Goal: Obtain resource: Download file/media

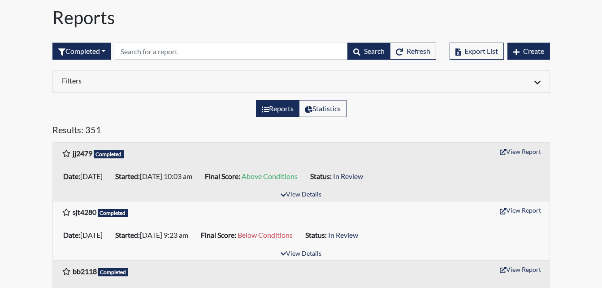
scroll to position [45, 0]
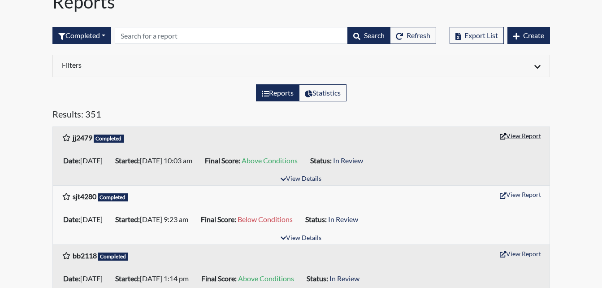
click at [503, 134] on icon "button" at bounding box center [503, 136] width 6 height 6
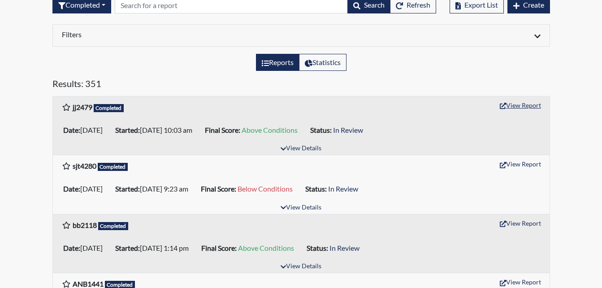
scroll to position [90, 0]
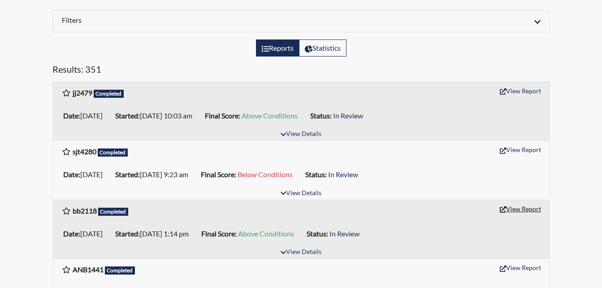
click at [523, 209] on button "View Report" at bounding box center [520, 209] width 49 height 14
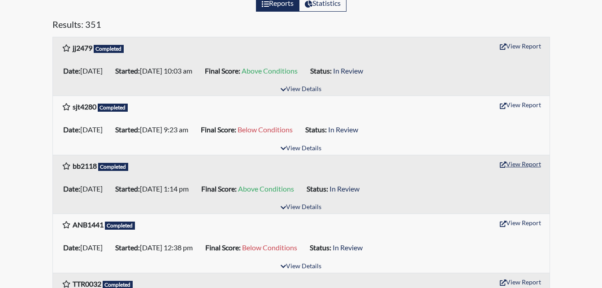
scroll to position [179, 0]
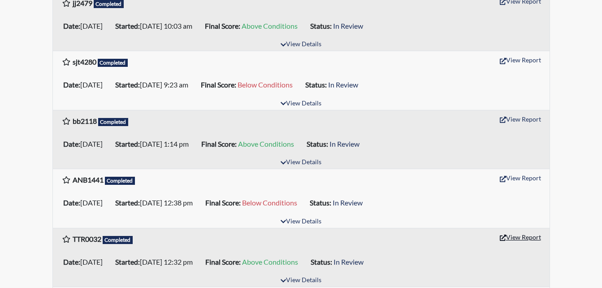
click at [504, 237] on icon "button" at bounding box center [503, 237] width 6 height 6
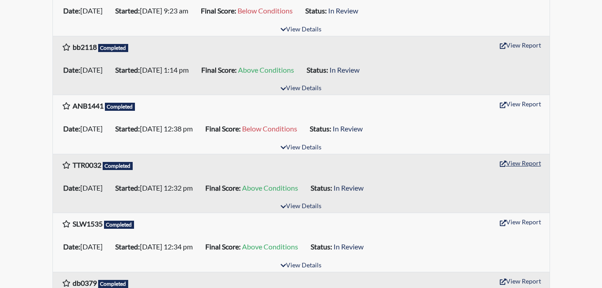
scroll to position [269, 0]
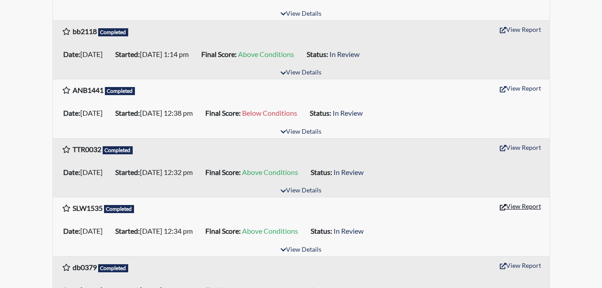
click at [526, 207] on button "View Report" at bounding box center [520, 206] width 49 height 14
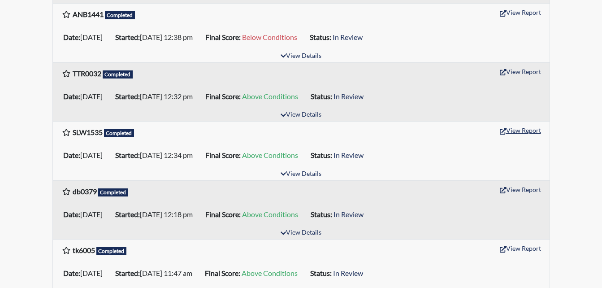
scroll to position [359, 0]
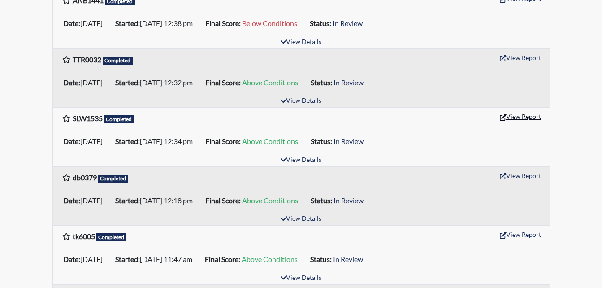
click at [527, 116] on button "View Report" at bounding box center [520, 116] width 49 height 14
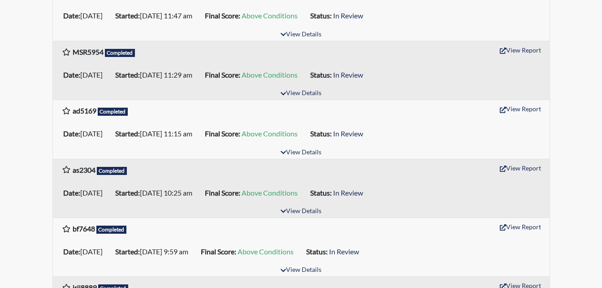
scroll to position [583, 0]
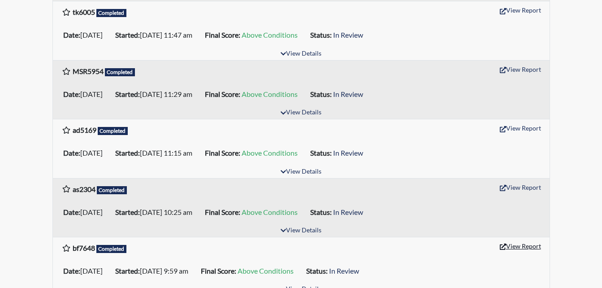
click at [517, 245] on button "View Report" at bounding box center [520, 246] width 49 height 14
click at [516, 186] on button "View Report" at bounding box center [520, 187] width 49 height 14
click at [511, 126] on button "View Report" at bounding box center [520, 128] width 49 height 14
click at [518, 69] on button "View Report" at bounding box center [520, 69] width 49 height 14
click at [513, 68] on button "View Report" at bounding box center [520, 69] width 49 height 14
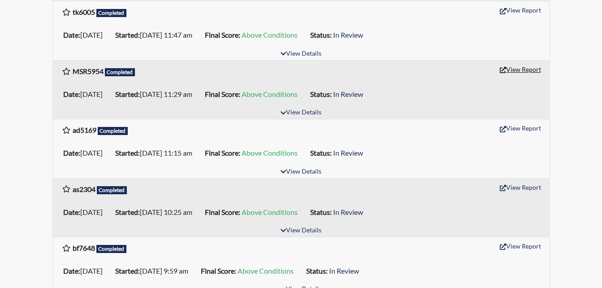
click at [512, 66] on button "View Report" at bounding box center [520, 69] width 49 height 14
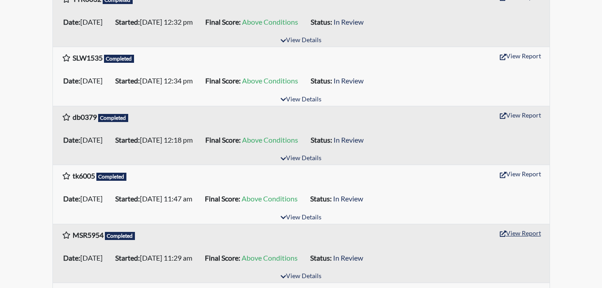
scroll to position [403, 0]
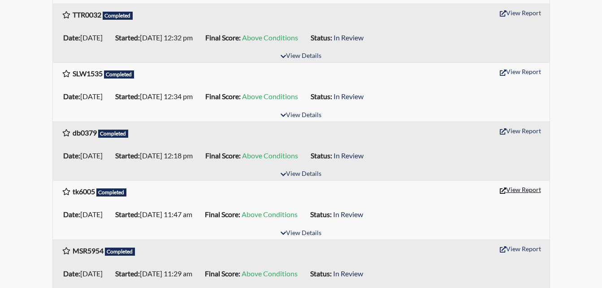
click at [516, 188] on button "View Report" at bounding box center [520, 189] width 49 height 14
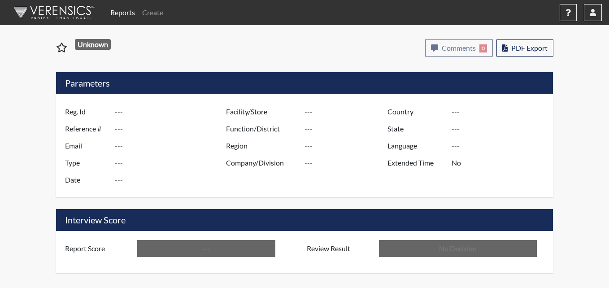
type input "jj2479"
type input "51428"
type input "---"
type input "Corrections Pre-Employment"
type input "[DATE]"
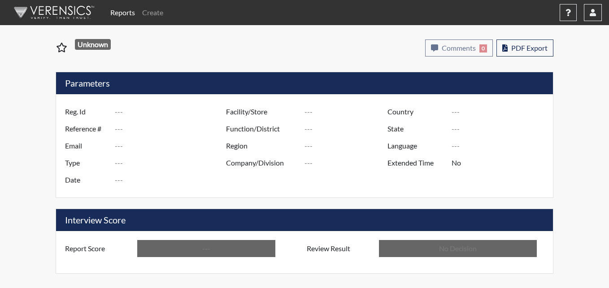
type input "Pulaski SP"
type input "[GEOGRAPHIC_DATA]"
type input "[US_STATE]"
type input "English"
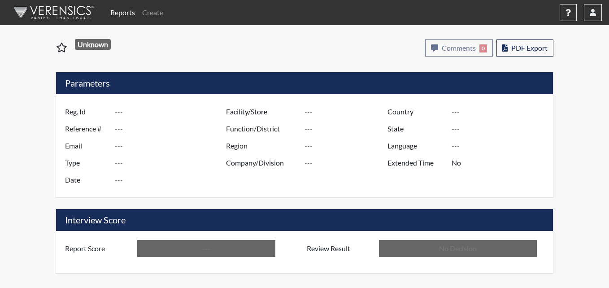
type input "Above Conditions"
type input "In Review"
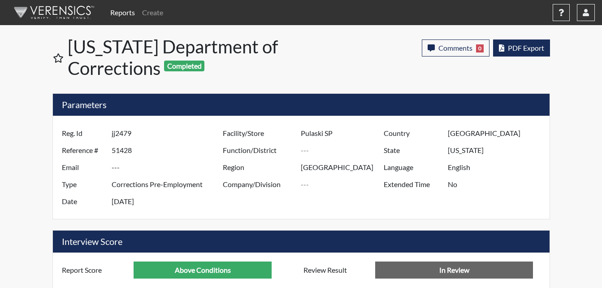
scroll to position [149, 372]
click at [524, 48] on span "PDF Export" at bounding box center [526, 47] width 36 height 9
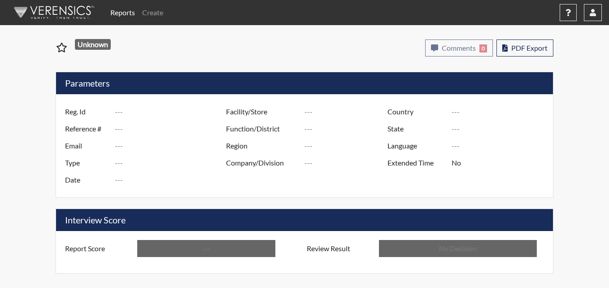
type input "bb2118"
type input "51368"
type input "---"
type input "Corrections Pre-Employment"
type input "[DATE]"
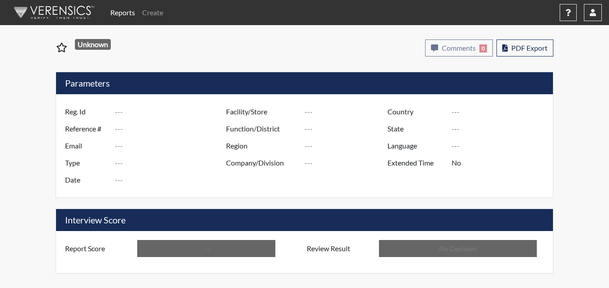
type input "Pulaski SP"
type input "Southwest Region"
type input "[GEOGRAPHIC_DATA]"
type input "[US_STATE]"
type input "English"
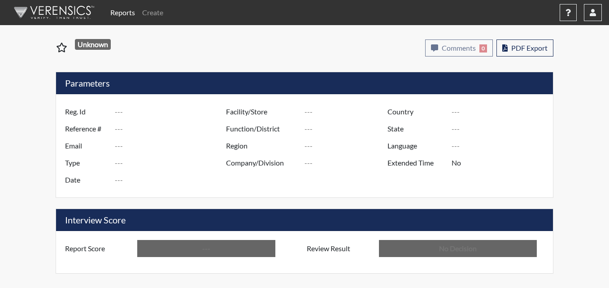
type input "Above Conditions"
type input "In Review"
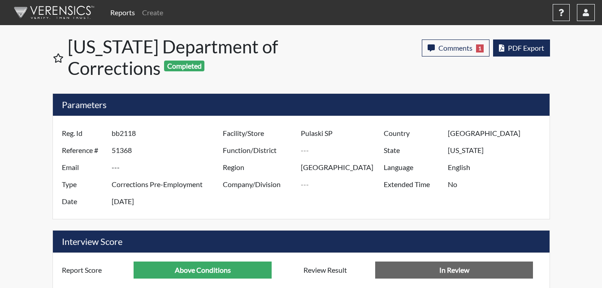
scroll to position [149, 372]
click at [520, 49] on span "PDF Export" at bounding box center [526, 47] width 36 height 9
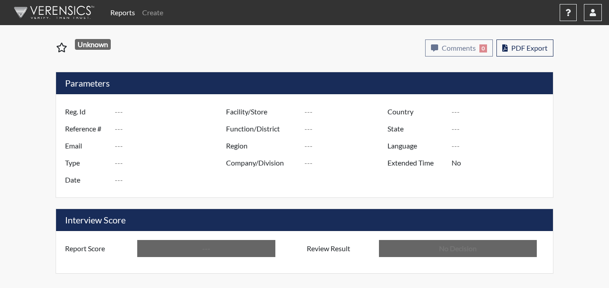
type input "TTR0032"
type input "51365"
type input "---"
type input "Corrections Pre-Employment"
type input "[DATE]"
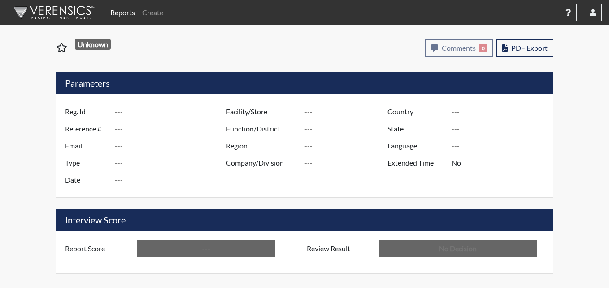
type input "Pulaski SP"
type input "[GEOGRAPHIC_DATA]"
type input "[US_STATE]"
type input "English"
type input "Above Conditions"
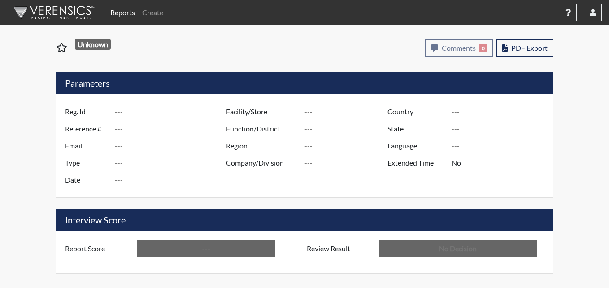
type input "In Review"
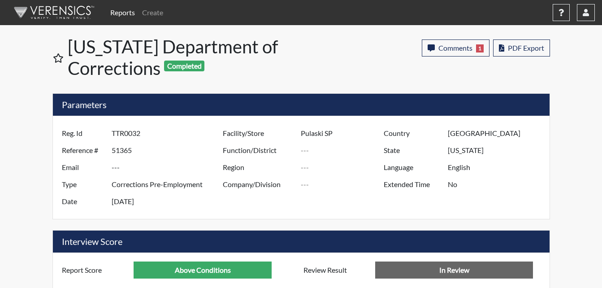
scroll to position [149, 372]
click at [532, 48] on span "PDF Export" at bounding box center [526, 47] width 36 height 9
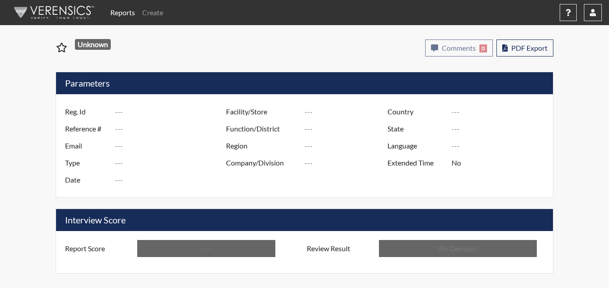
type input "SLW1535"
type input "51366"
type input "---"
type input "Corrections Pre-Employment"
type input "[DATE]"
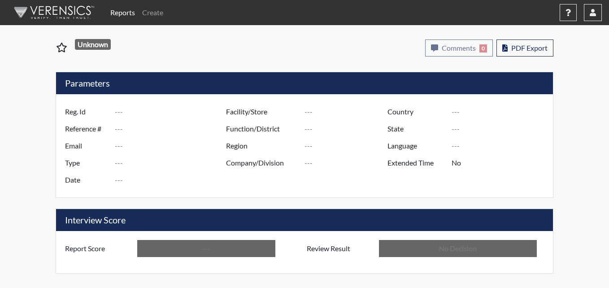
type input "Pulaski SP"
type input "[GEOGRAPHIC_DATA]"
type input "[US_STATE]"
type input "English"
type input "Above Conditions"
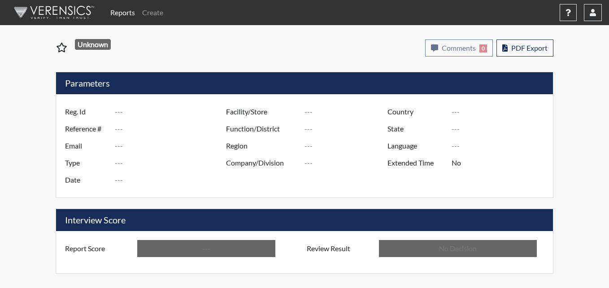
type input "In Review"
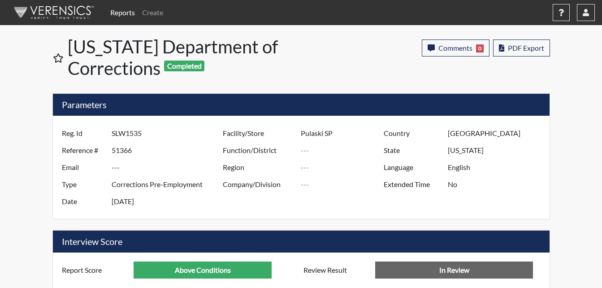
scroll to position [149, 372]
click at [530, 51] on span "PDF Export" at bounding box center [526, 47] width 36 height 9
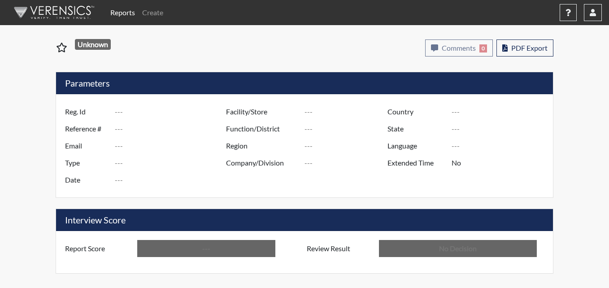
type input "SLW1535"
type input "51366"
type input "---"
type input "Corrections Pre-Employment"
type input "[DATE]"
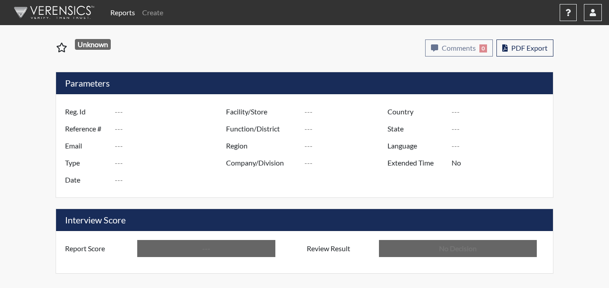
type input "Pulaski SP"
type input "[GEOGRAPHIC_DATA]"
type input "[US_STATE]"
type input "English"
type input "Above Conditions"
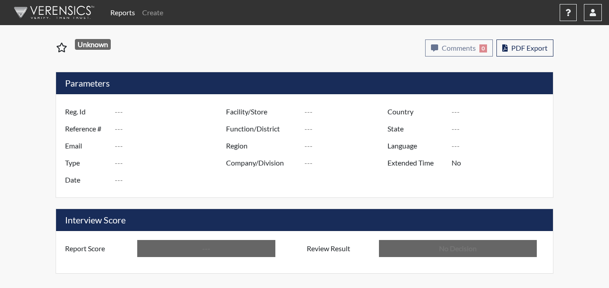
type input "In Review"
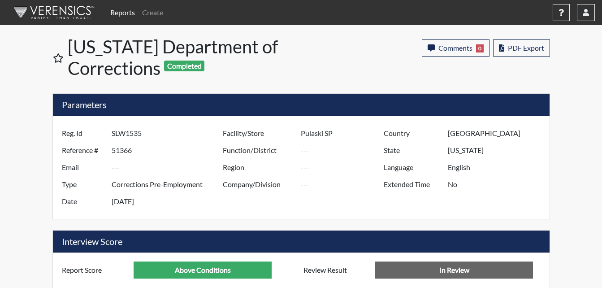
scroll to position [149, 372]
click at [518, 50] on span "PDF Export" at bounding box center [526, 47] width 36 height 9
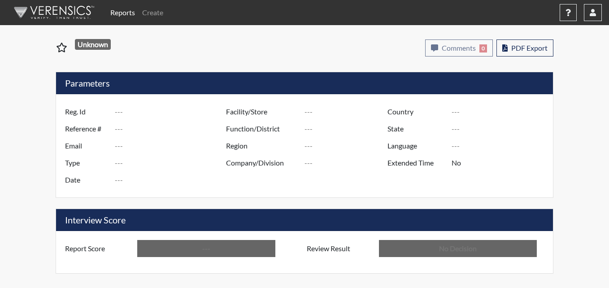
type input "bf7648"
type input "51351"
type input "---"
type input "Corrections Pre-Employment"
type input "[DATE]"
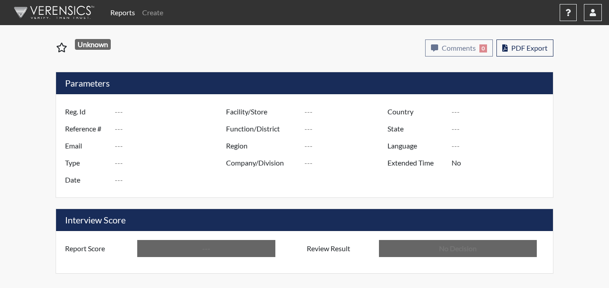
type input "Pulaski SP"
type input "[GEOGRAPHIC_DATA]"
type input "[US_STATE]"
type input "English"
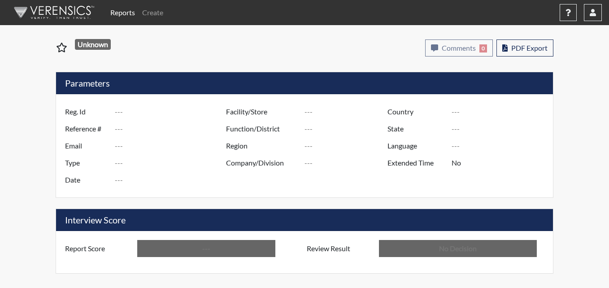
type input "Above Conditions"
type input "In Review"
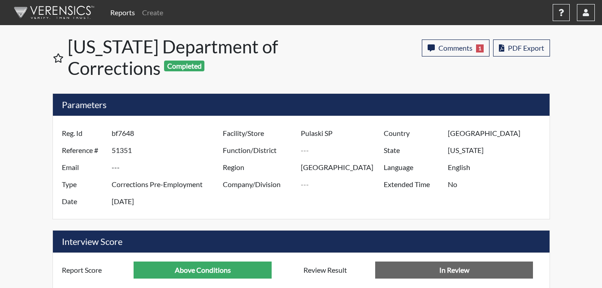
scroll to position [149, 372]
click at [539, 50] on span "PDF Export" at bounding box center [526, 47] width 36 height 9
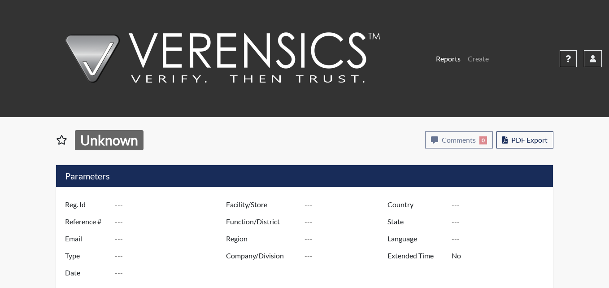
type input "as2304"
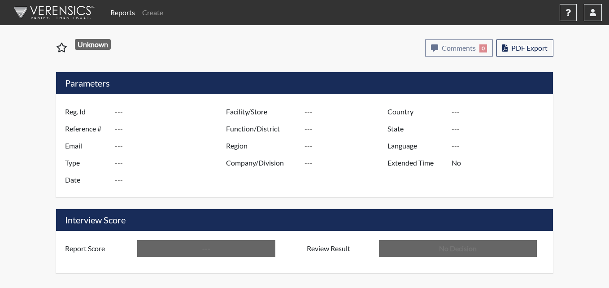
type input "51354"
type input "---"
type input "Corrections Pre-Employment"
type input "[DATE]"
type input "Pulaski SP"
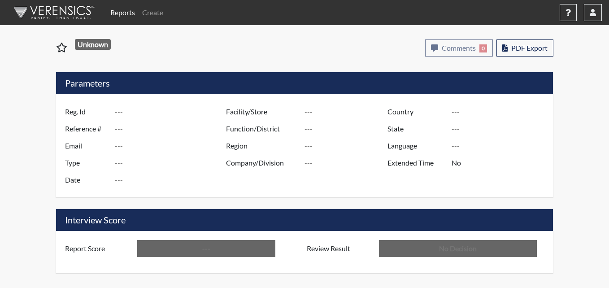
type input "[GEOGRAPHIC_DATA]"
type input "[US_STATE]"
type input "English"
type input "Above Conditions"
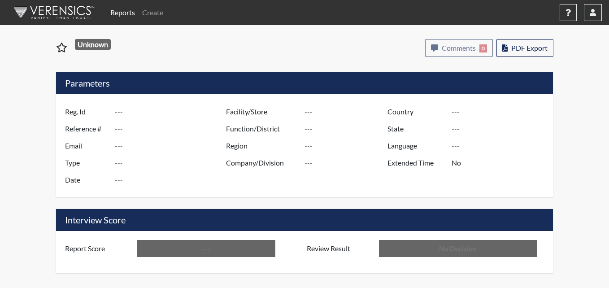
type input "In Review"
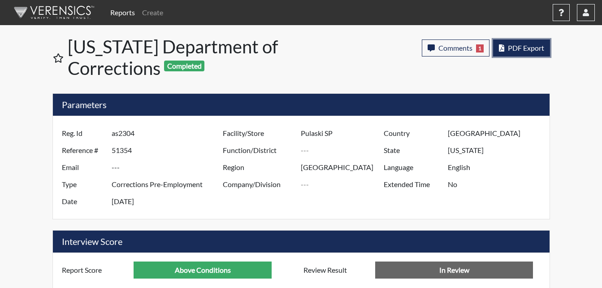
scroll to position [149, 372]
click at [511, 49] on span "PDF Export" at bounding box center [526, 47] width 36 height 9
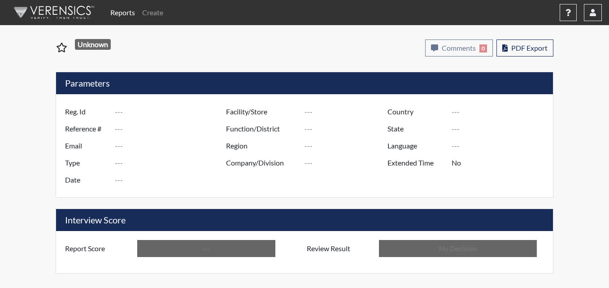
type input "ad5169"
type input "51358"
type input "---"
type input "Corrections Pre-Employment"
type input "[DATE]"
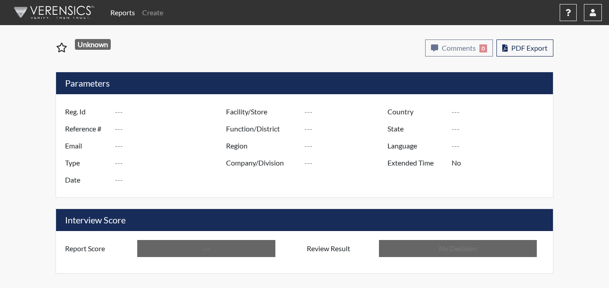
type input "Pulaski SP"
type input "[GEOGRAPHIC_DATA]"
type input "[US_STATE]"
type input "English"
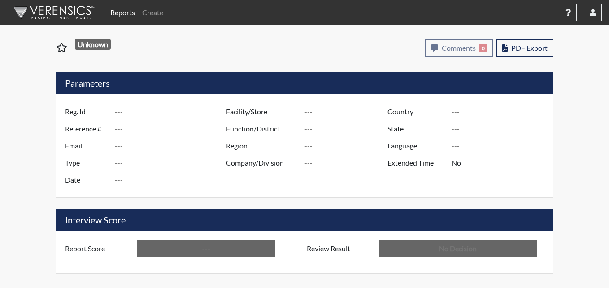
type input "Above Conditions"
type input "In Review"
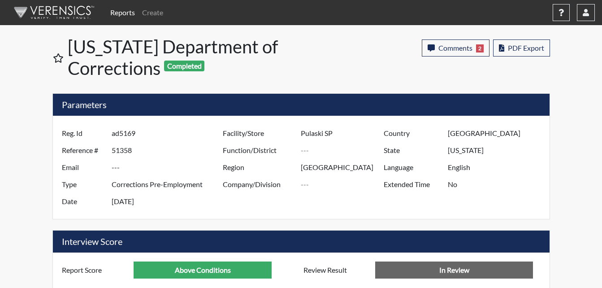
scroll to position [149, 372]
click at [512, 48] on span "PDF Export" at bounding box center [526, 47] width 36 height 9
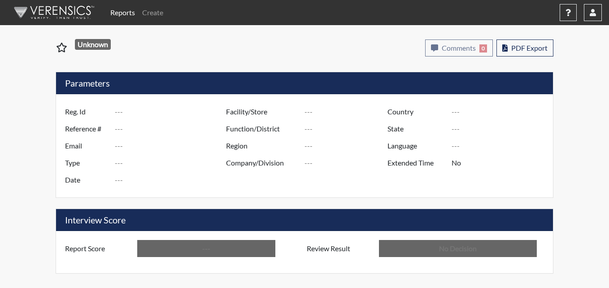
type input "MSR5954"
type input "51360"
type input "---"
type input "Corrections Pre-Employment"
type input "[DATE]"
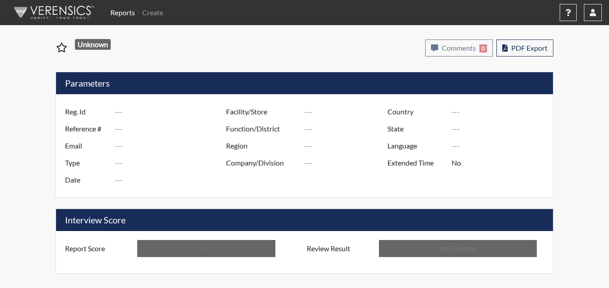
type input "[GEOGRAPHIC_DATA]"
type input "[US_STATE]"
type input "English"
type input "Above Conditions"
type input "In Review"
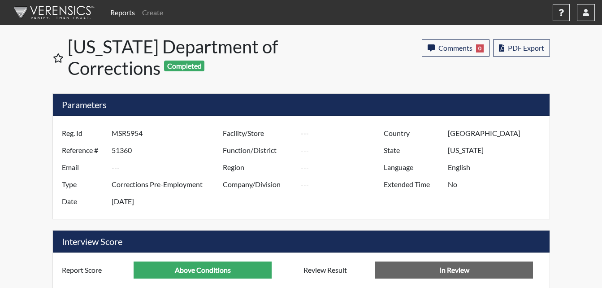
scroll to position [149, 372]
click at [533, 49] on span "PDF Export" at bounding box center [526, 47] width 36 height 9
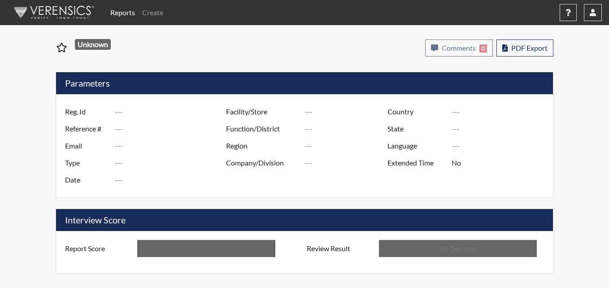
type input "MSR5954"
type input "51360"
type input "---"
type input "Corrections Pre-Employment"
type input "[DATE]"
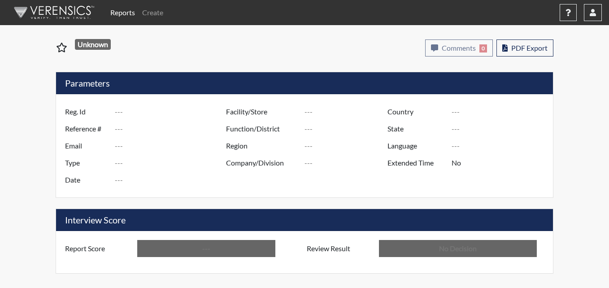
type input "[GEOGRAPHIC_DATA]"
type input "[US_STATE]"
type input "English"
type input "Above Conditions"
type input "In Review"
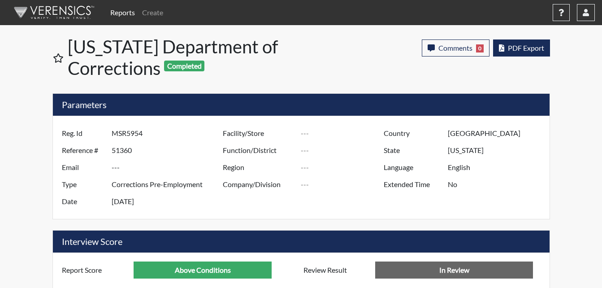
scroll to position [149, 372]
click at [516, 43] on span "PDF Export" at bounding box center [526, 47] width 36 height 9
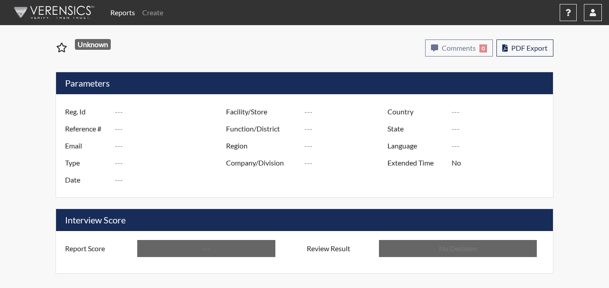
type input "MSR5954"
type input "51360"
type input "---"
type input "Corrections Pre-Employment"
type input "[DATE]"
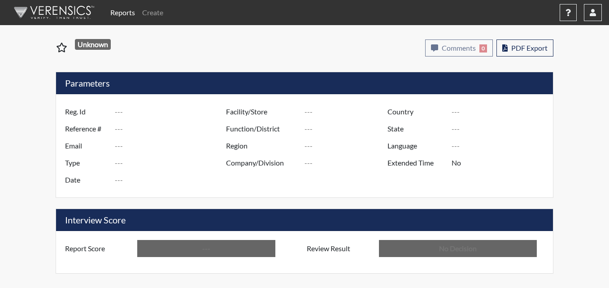
type input "[GEOGRAPHIC_DATA]"
type input "[US_STATE]"
type input "English"
type input "Above Conditions"
type input "In Review"
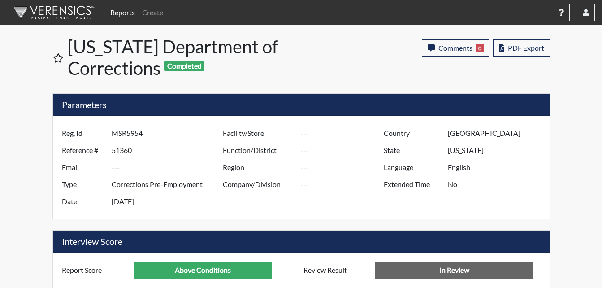
scroll to position [149, 372]
click at [531, 44] on span "PDF Export" at bounding box center [526, 47] width 36 height 9
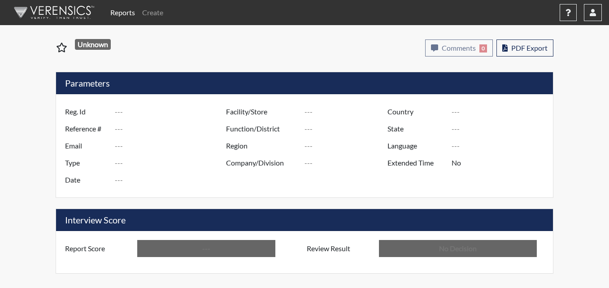
type input "tk6005"
type input "51361"
type input "---"
type input "Corrections Pre-Employment"
type input "[DATE]"
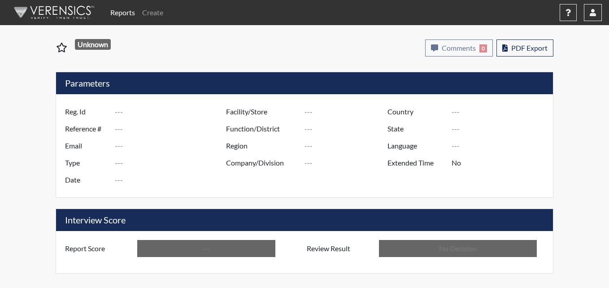
type input "Pulaski SP"
type input "[GEOGRAPHIC_DATA]"
type input "[US_STATE]"
type input "English"
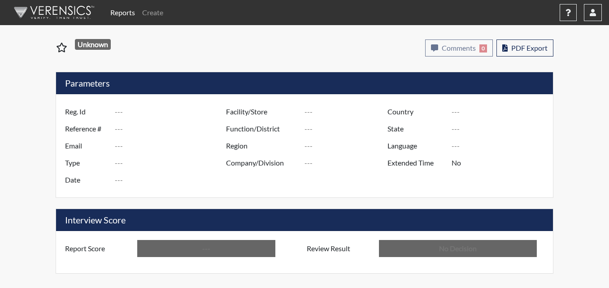
type input "Above Conditions"
type input "In Review"
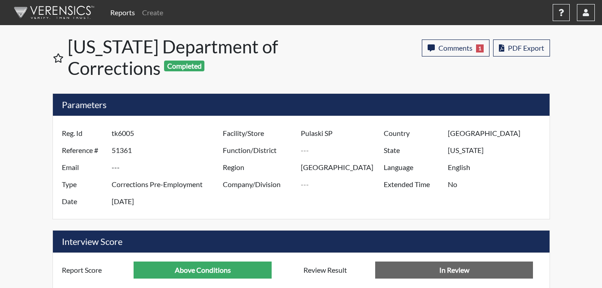
scroll to position [149, 372]
click at [526, 49] on span "PDF Export" at bounding box center [526, 47] width 36 height 9
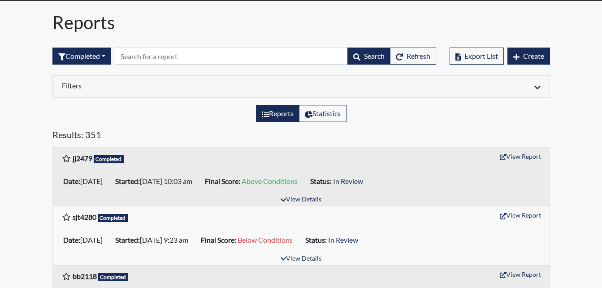
scroll to position [45, 0]
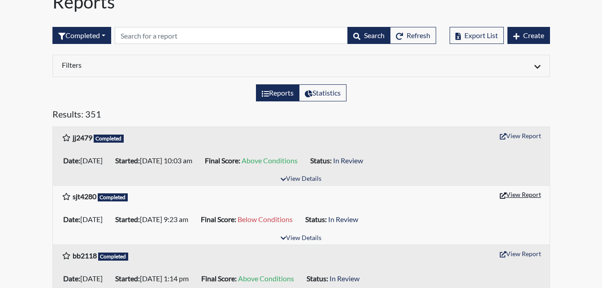
click at [513, 192] on button "View Report" at bounding box center [520, 194] width 49 height 14
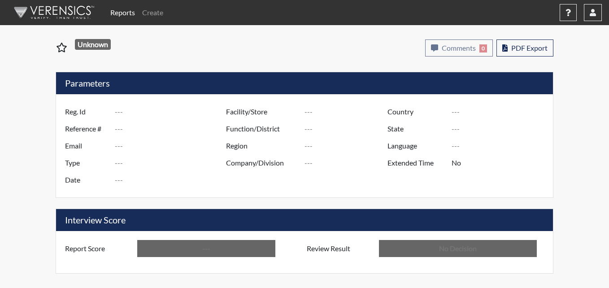
type input "sjt4280"
type input "51402"
type input "---"
type input "Corrections Pre-Employment"
type input "[DATE]"
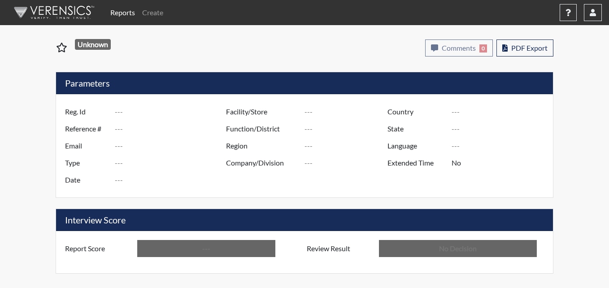
type input "Pulaski SP"
type input "[GEOGRAPHIC_DATA]"
type input "[US_STATE]"
type input "English"
type input "Below Conditions"
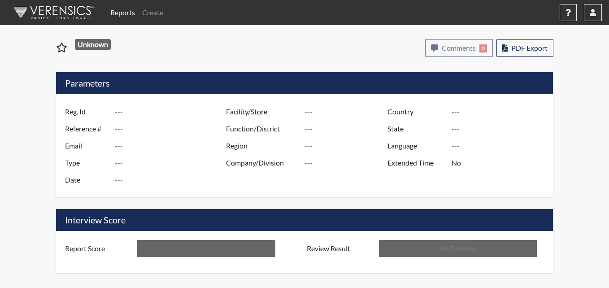
type input "In Review"
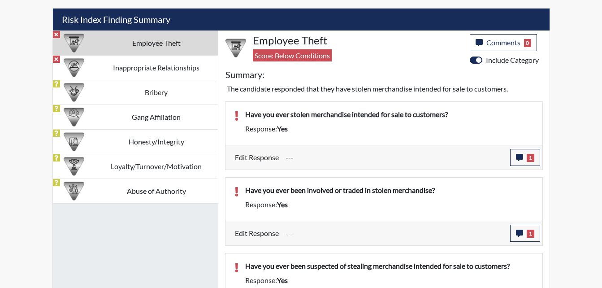
scroll to position [538, 0]
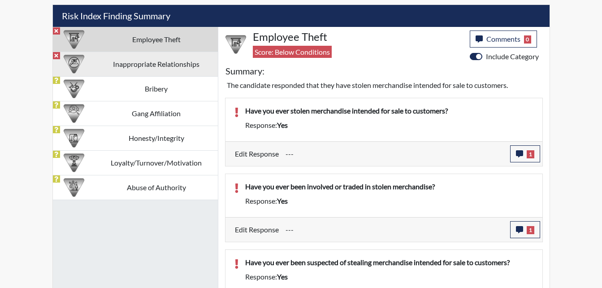
click at [165, 63] on td "Inappropriate Relationships" at bounding box center [156, 64] width 123 height 25
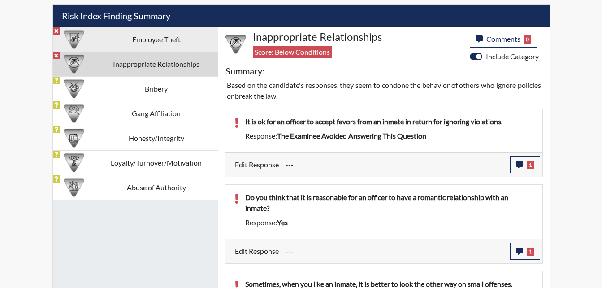
click at [165, 43] on td "Employee Theft" at bounding box center [156, 39] width 123 height 25
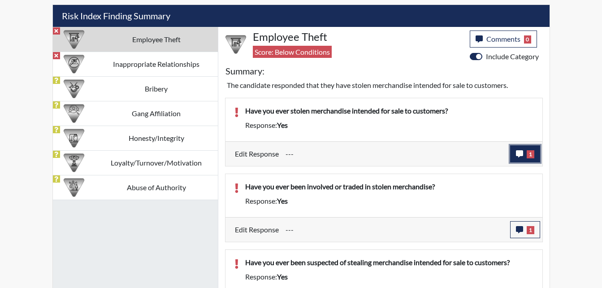
click at [515, 154] on button "1" at bounding box center [525, 153] width 30 height 17
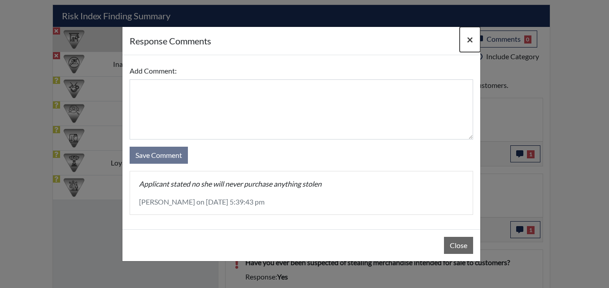
click at [468, 39] on span "×" at bounding box center [470, 39] width 6 height 13
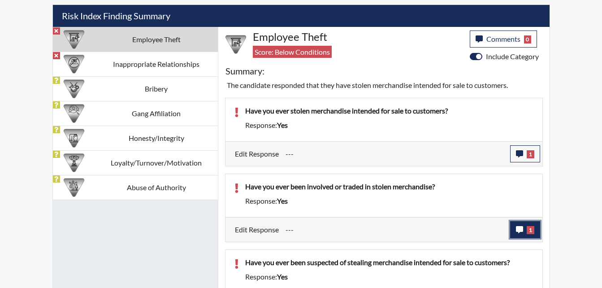
click at [520, 229] on icon "button" at bounding box center [519, 229] width 7 height 7
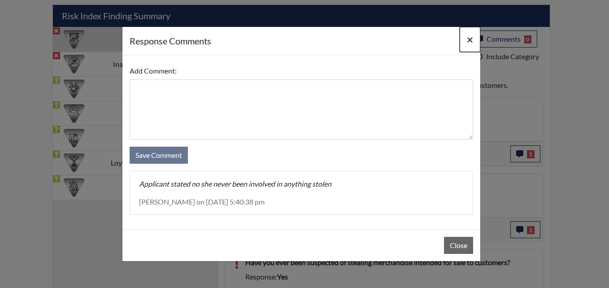
click at [467, 38] on span "×" at bounding box center [470, 39] width 6 height 13
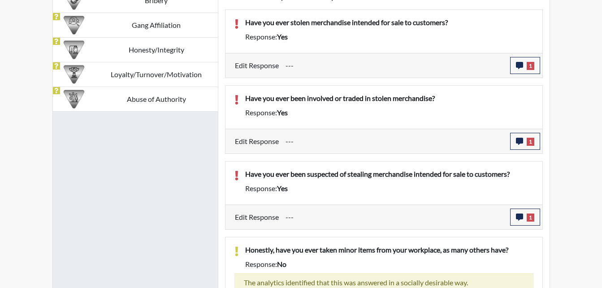
scroll to position [628, 0]
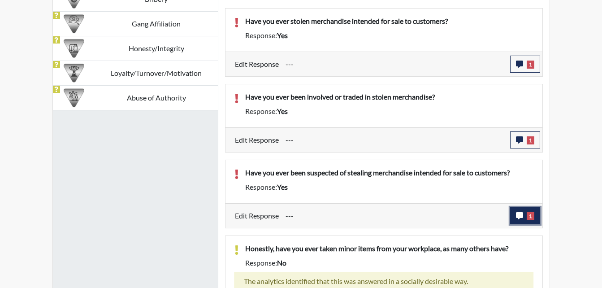
click at [520, 214] on icon "button" at bounding box center [519, 215] width 7 height 7
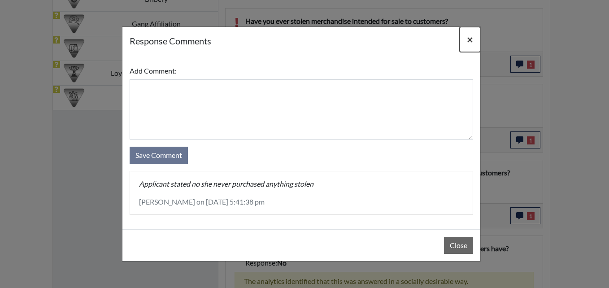
click at [468, 39] on span "×" at bounding box center [470, 39] width 6 height 13
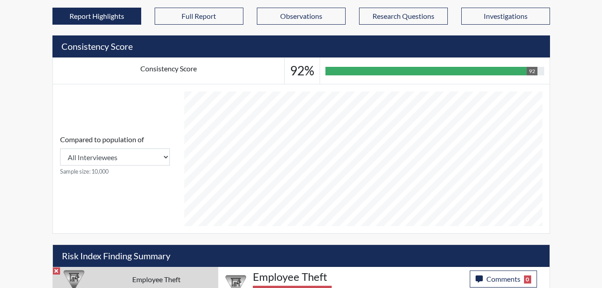
scroll to position [314, 0]
